Goal: Task Accomplishment & Management: Manage account settings

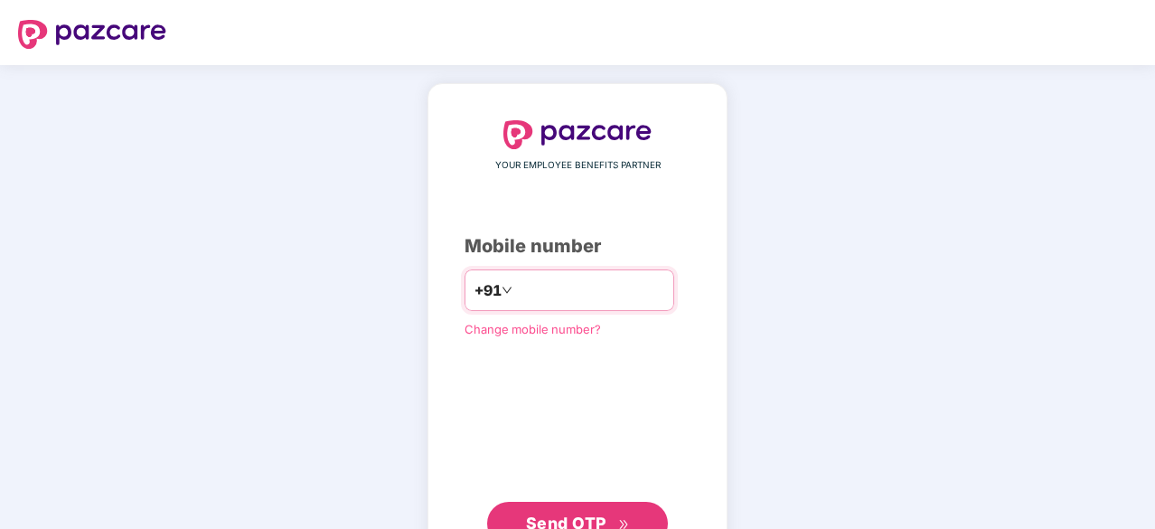
click at [516, 289] on input "number" at bounding box center [590, 290] width 148 height 29
type input "**********"
click at [540, 393] on div "**********" at bounding box center [578, 331] width 226 height 423
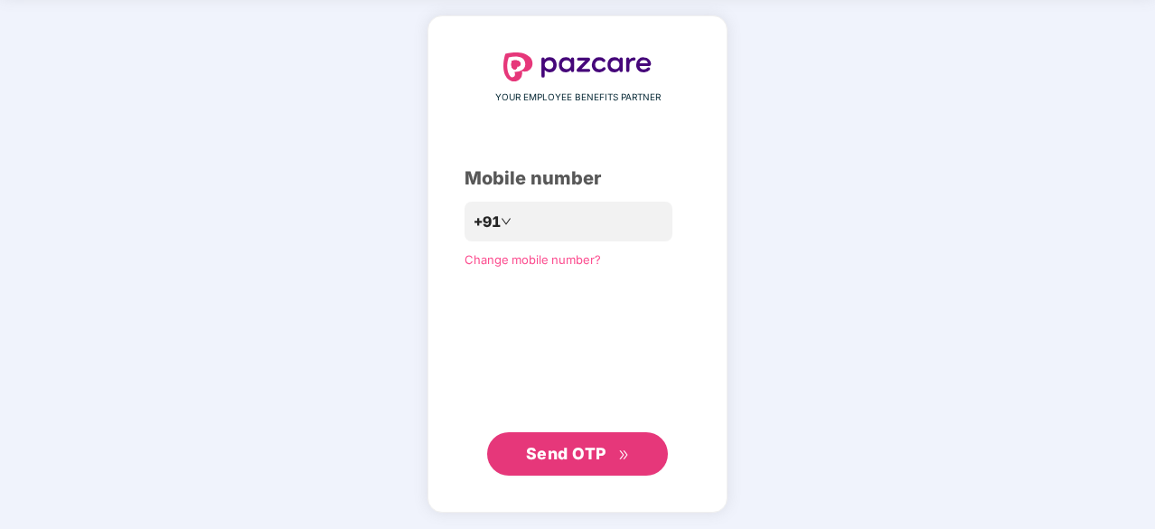
click at [566, 448] on span "Send OTP" at bounding box center [566, 453] width 80 height 19
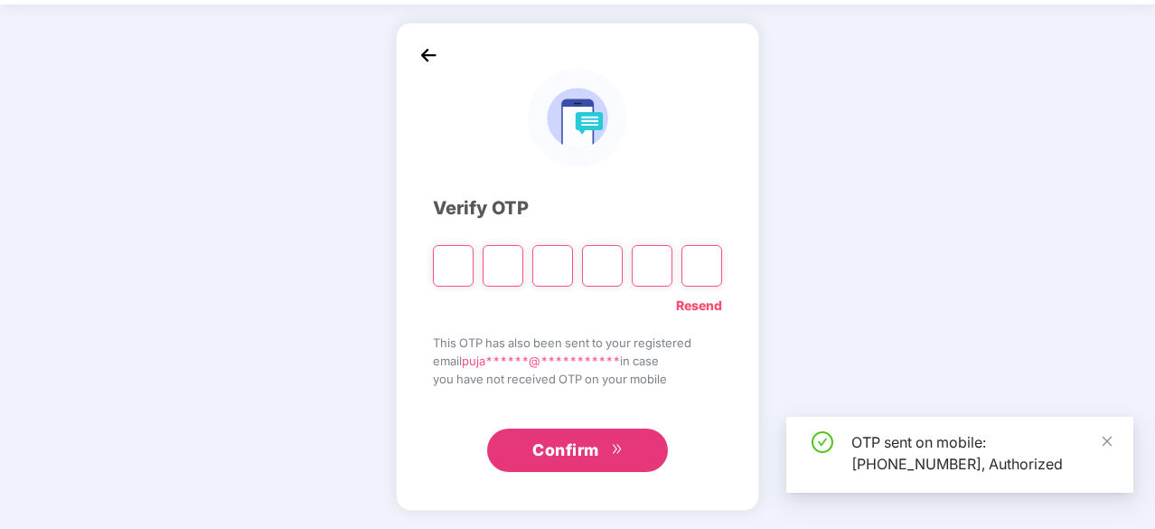
scroll to position [60, 0]
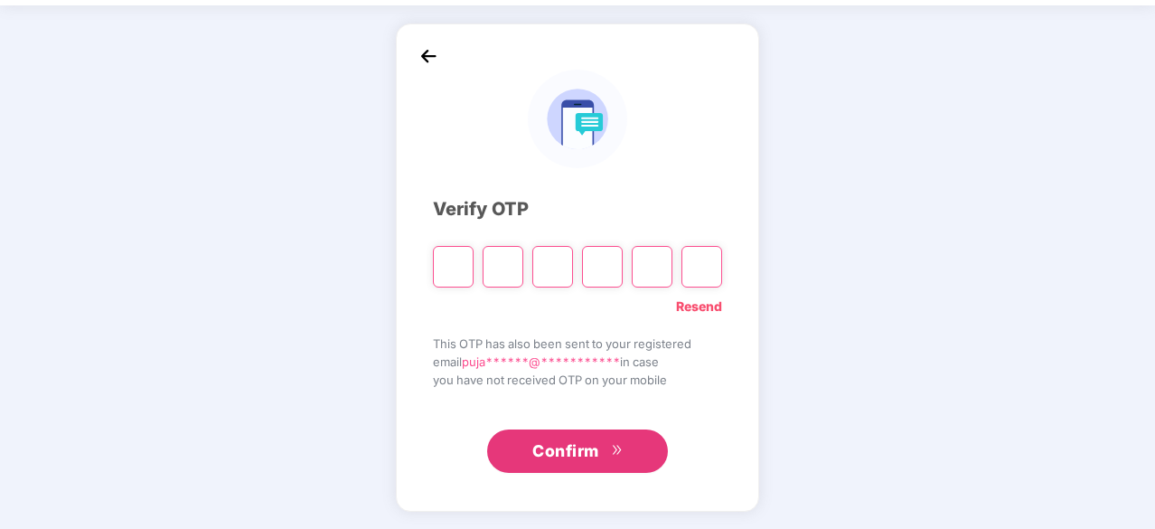
type input "*"
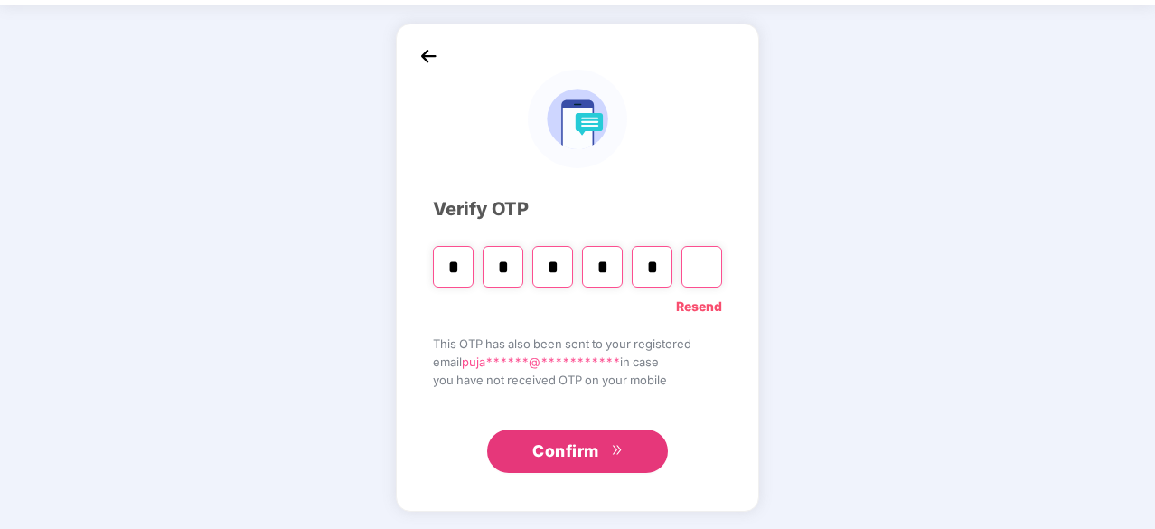
type input "*"
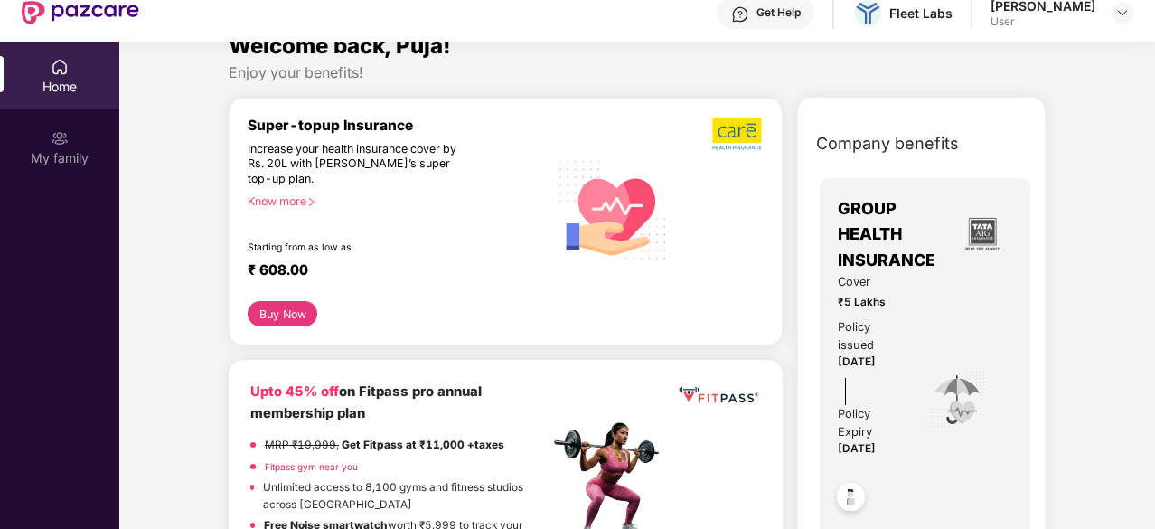
scroll to position [64, 0]
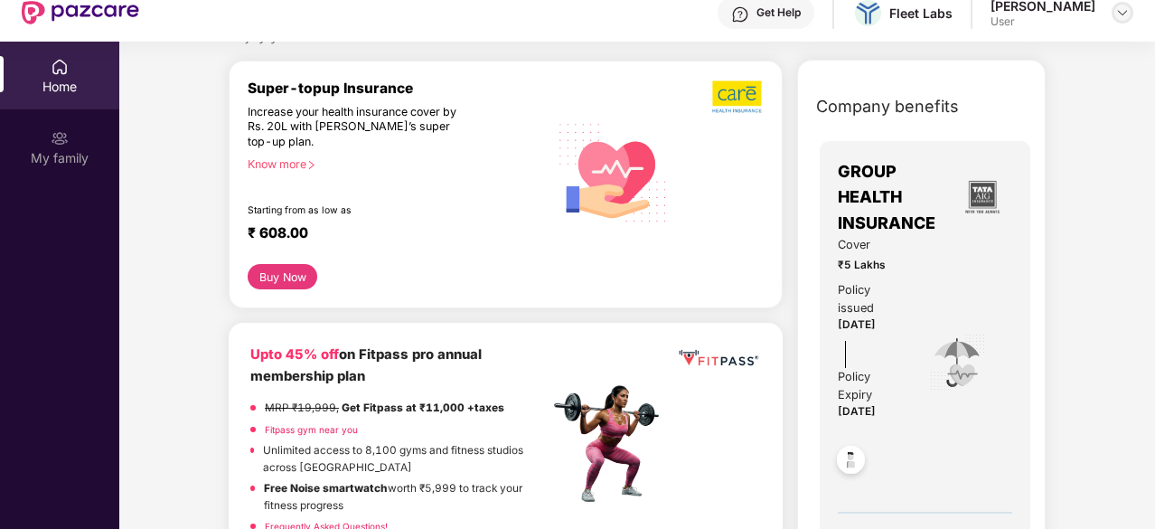
click at [1116, 21] on div at bounding box center [1123, 13] width 22 height 22
click at [1119, 14] on img at bounding box center [1123, 12] width 14 height 14
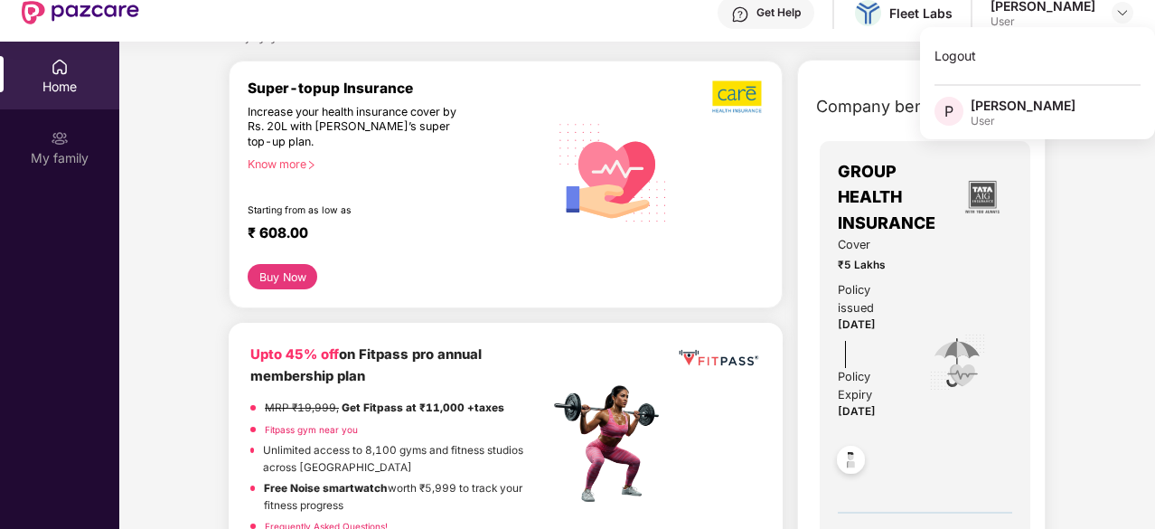
click at [1003, 104] on div "[PERSON_NAME]" at bounding box center [1023, 105] width 105 height 17
click at [1003, 104] on div "Company benefits" at bounding box center [926, 106] width 240 height 47
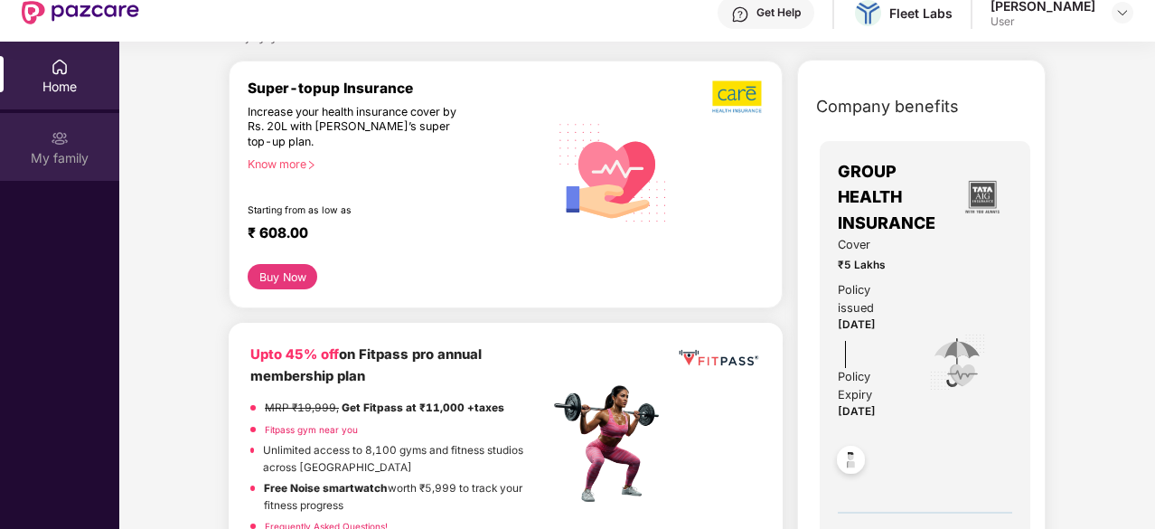
click at [88, 151] on div "My family" at bounding box center [59, 158] width 119 height 18
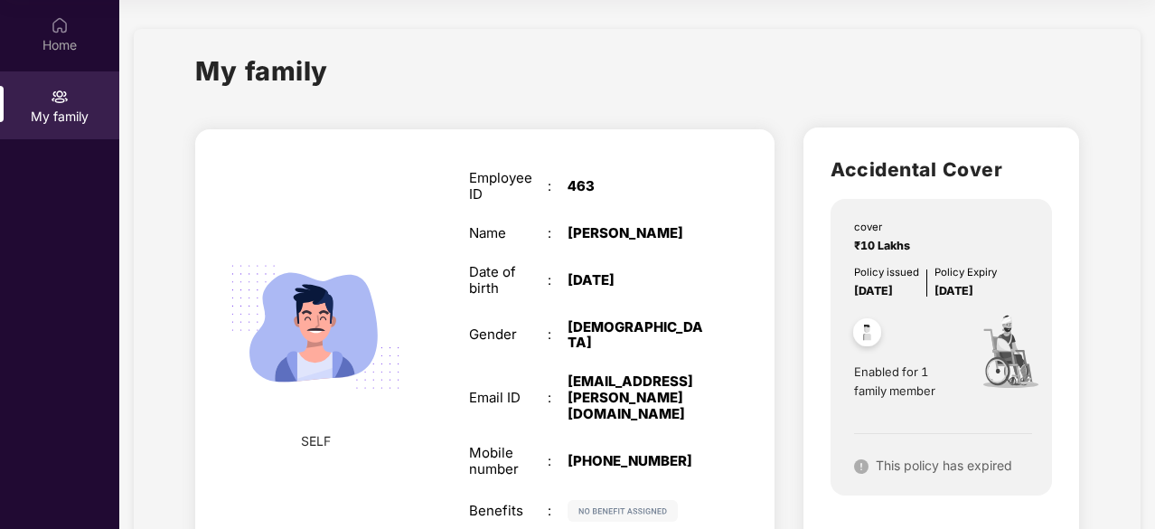
scroll to position [1, 0]
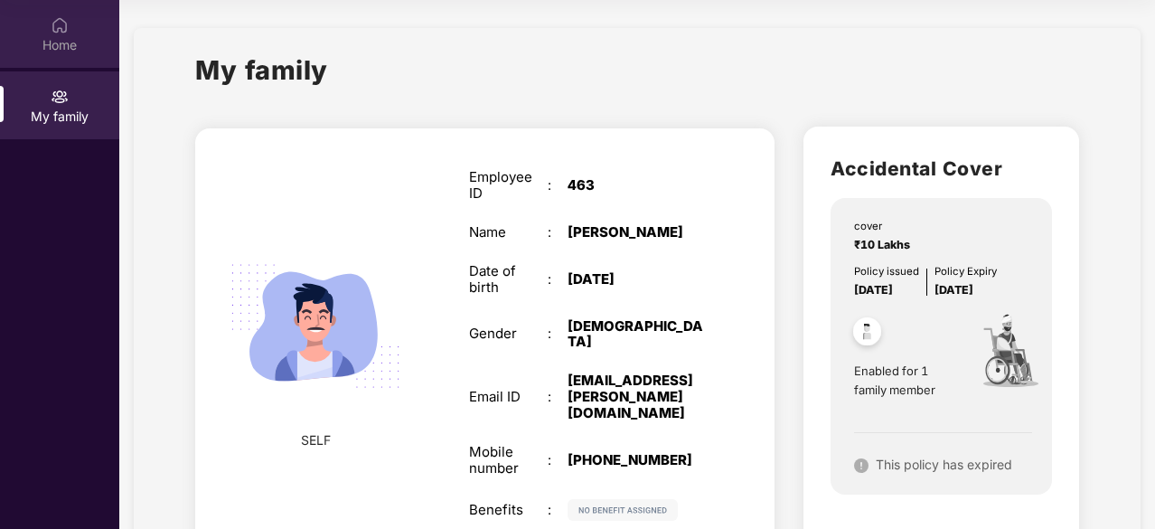
click at [67, 44] on div "Home" at bounding box center [59, 45] width 119 height 18
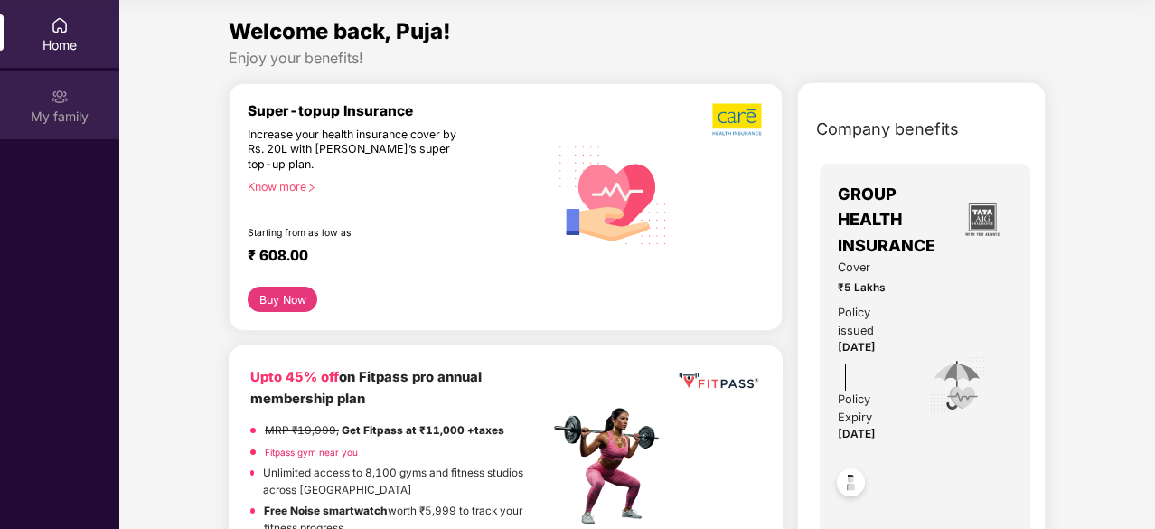
click at [60, 98] on img at bounding box center [60, 97] width 18 height 18
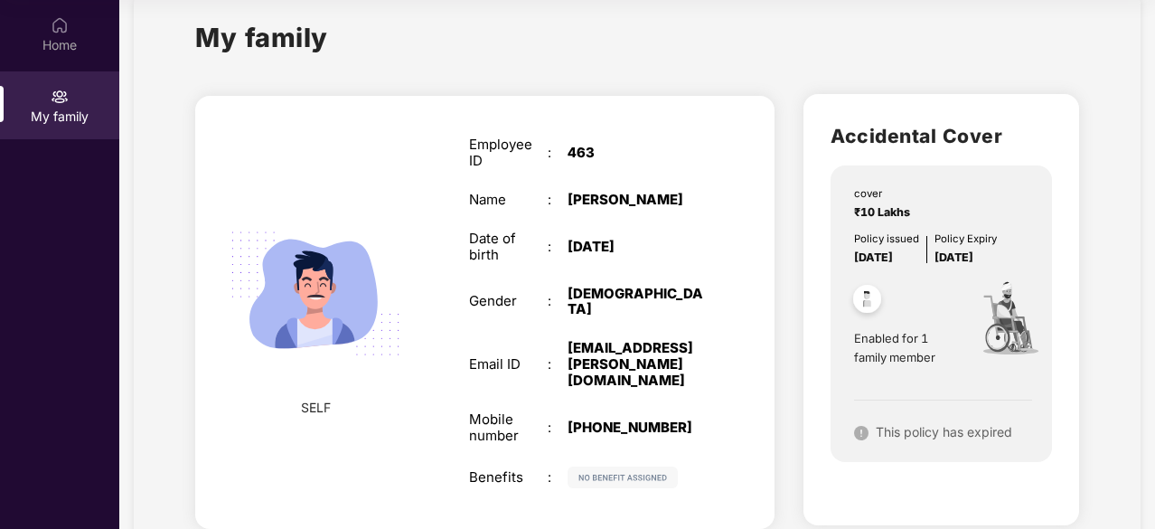
scroll to position [102, 0]
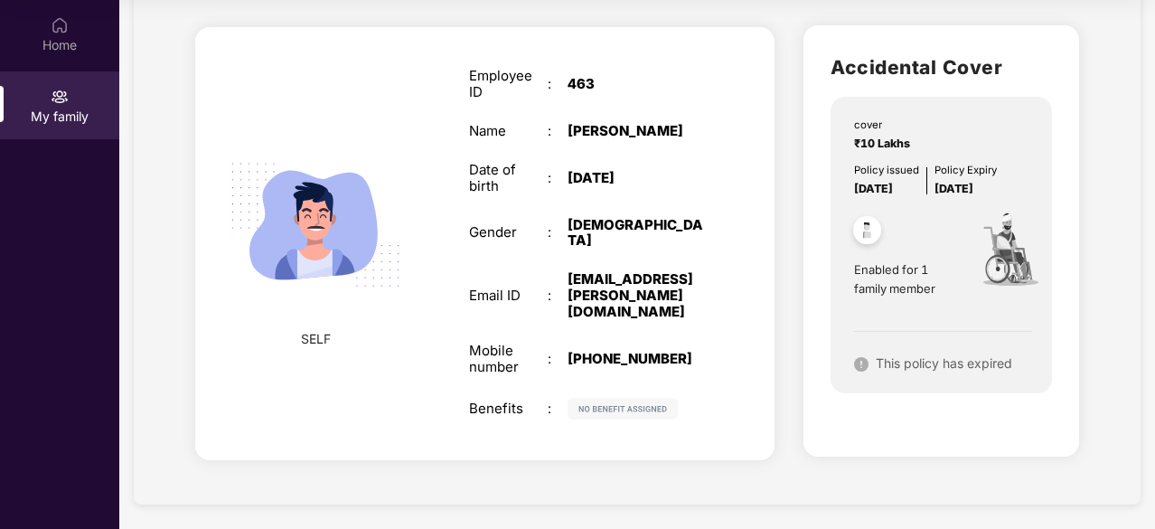
click at [900, 284] on span "Enabled for 1 family member" at bounding box center [906, 278] width 104 height 37
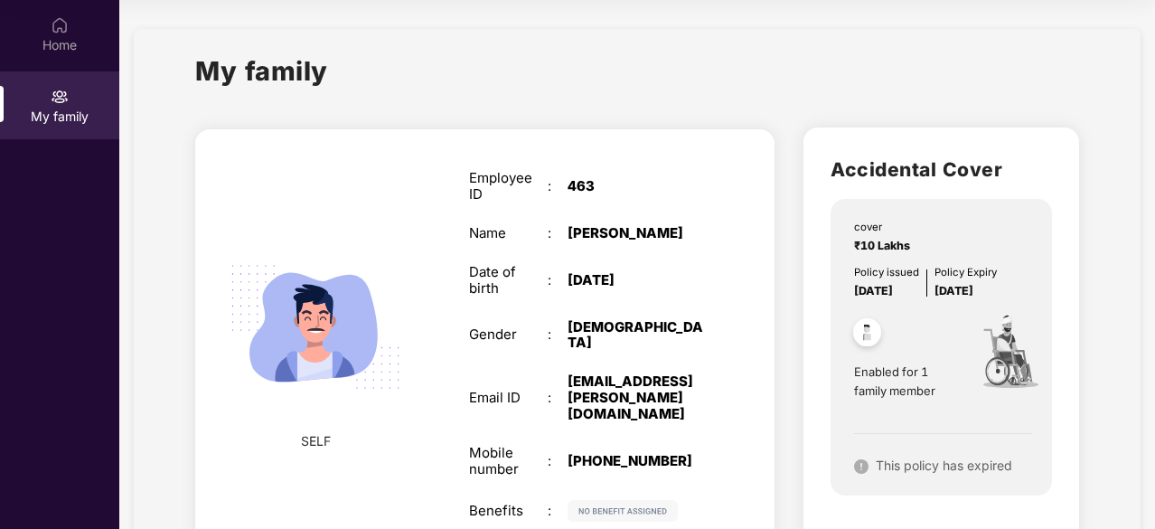
scroll to position [2, 0]
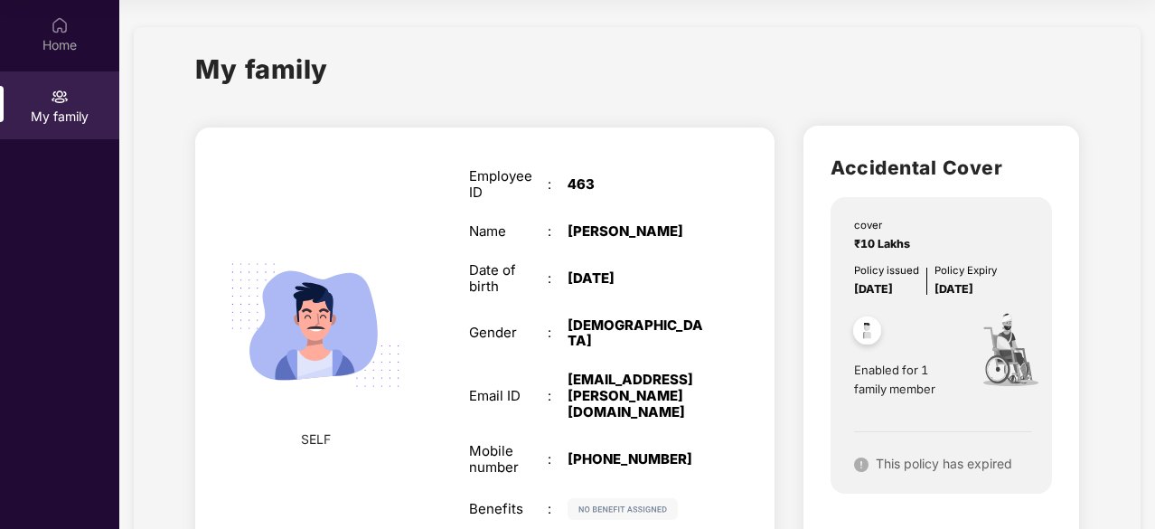
click at [879, 176] on h2 "Accidental Cover" at bounding box center [941, 168] width 221 height 30
click at [54, 37] on div "Home" at bounding box center [59, 45] width 119 height 18
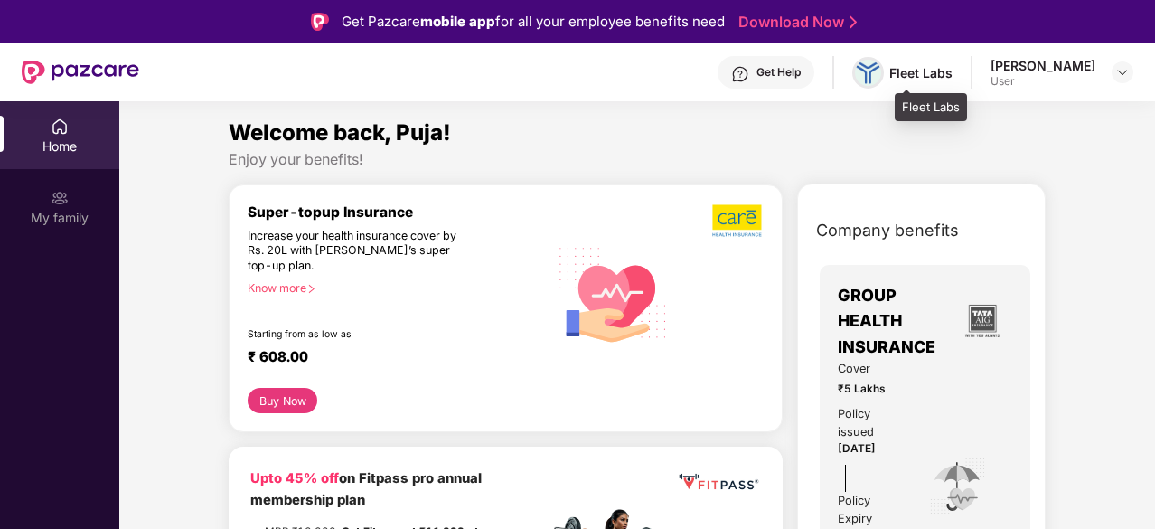
click at [881, 68] on img at bounding box center [868, 72] width 26 height 23
click at [953, 66] on div "Fleet Labs" at bounding box center [921, 72] width 63 height 17
click at [1125, 71] on img at bounding box center [1123, 72] width 14 height 14
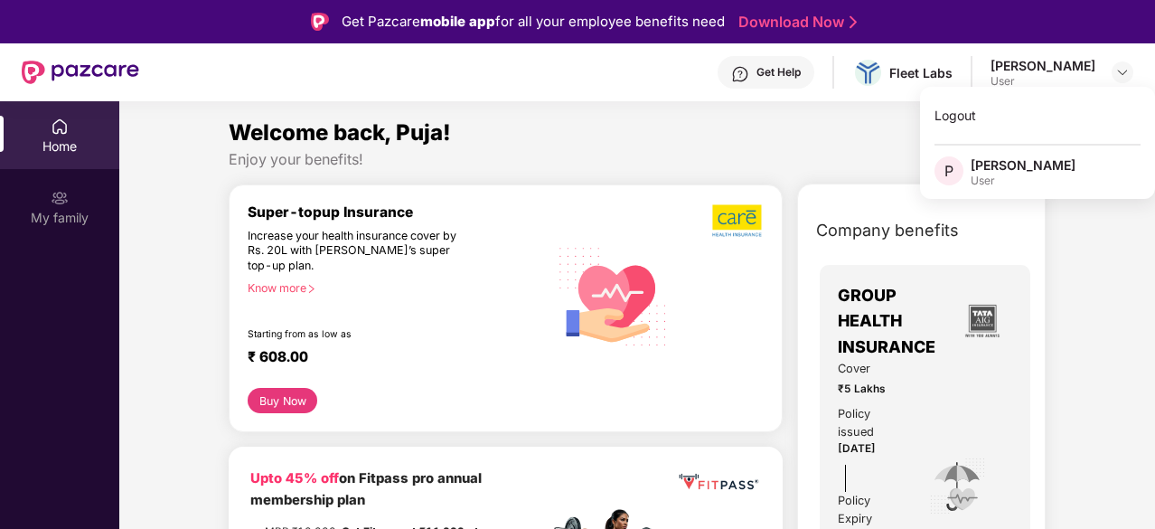
click at [1021, 172] on div "[PERSON_NAME]" at bounding box center [1023, 164] width 105 height 17
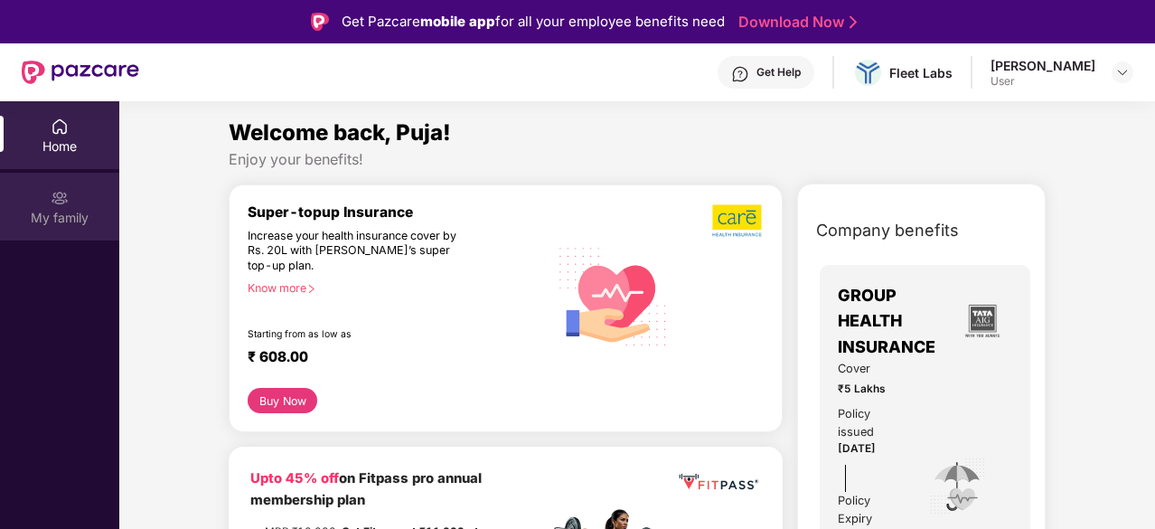
click at [52, 212] on div "My family" at bounding box center [59, 218] width 119 height 18
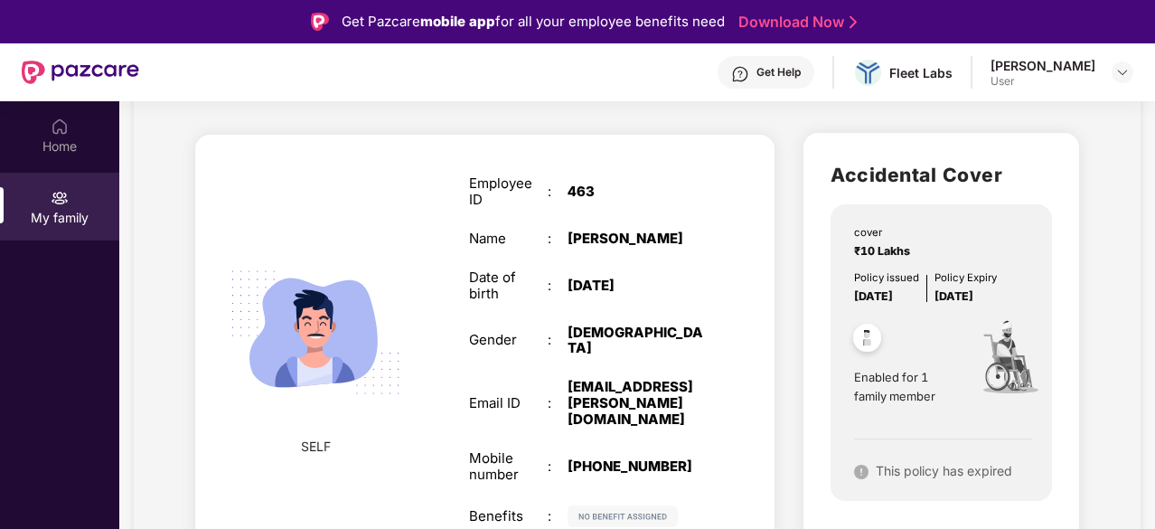
scroll to position [102, 0]
